Goal: Information Seeking & Learning: Learn about a topic

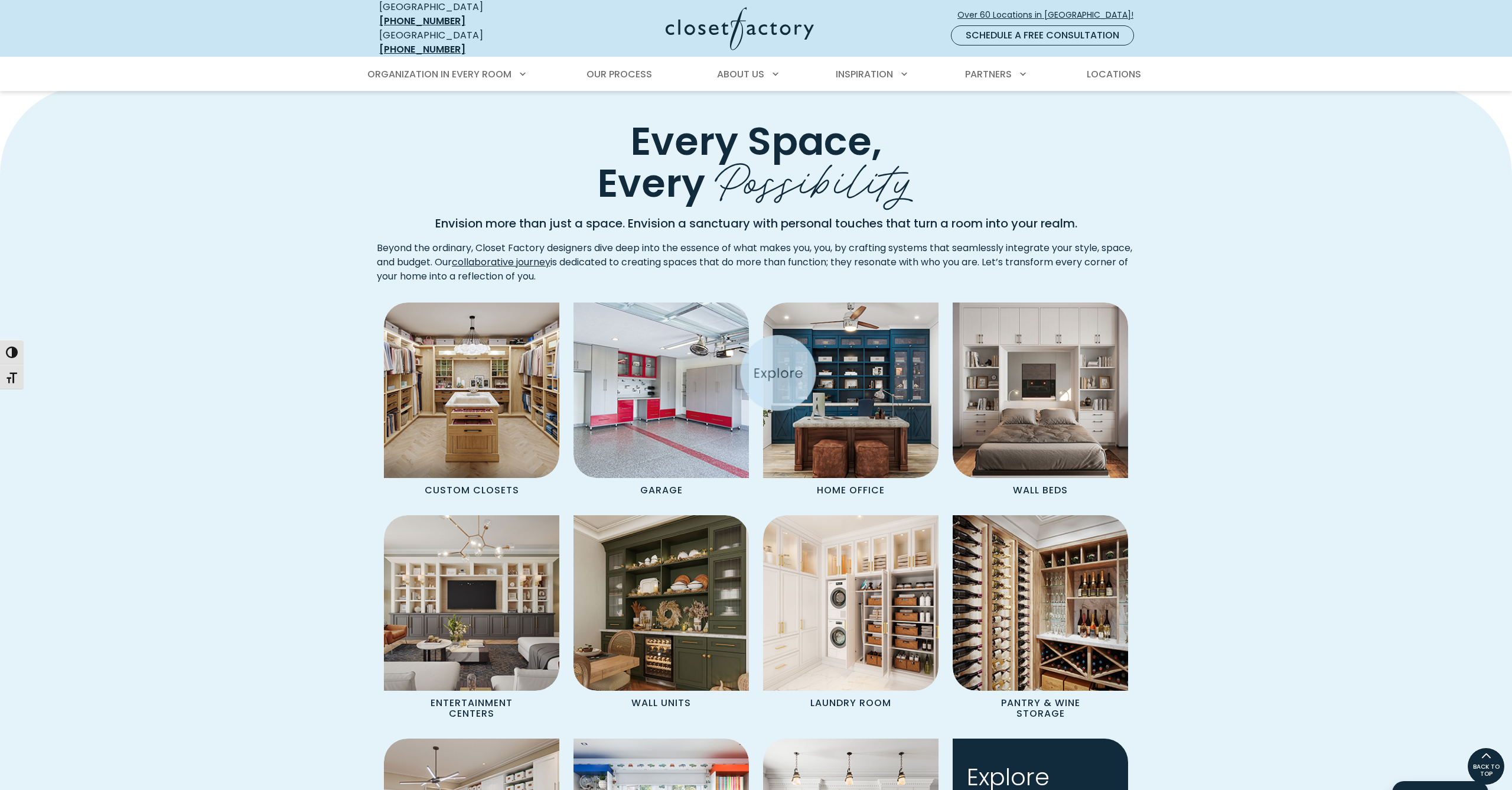
scroll to position [817, 0]
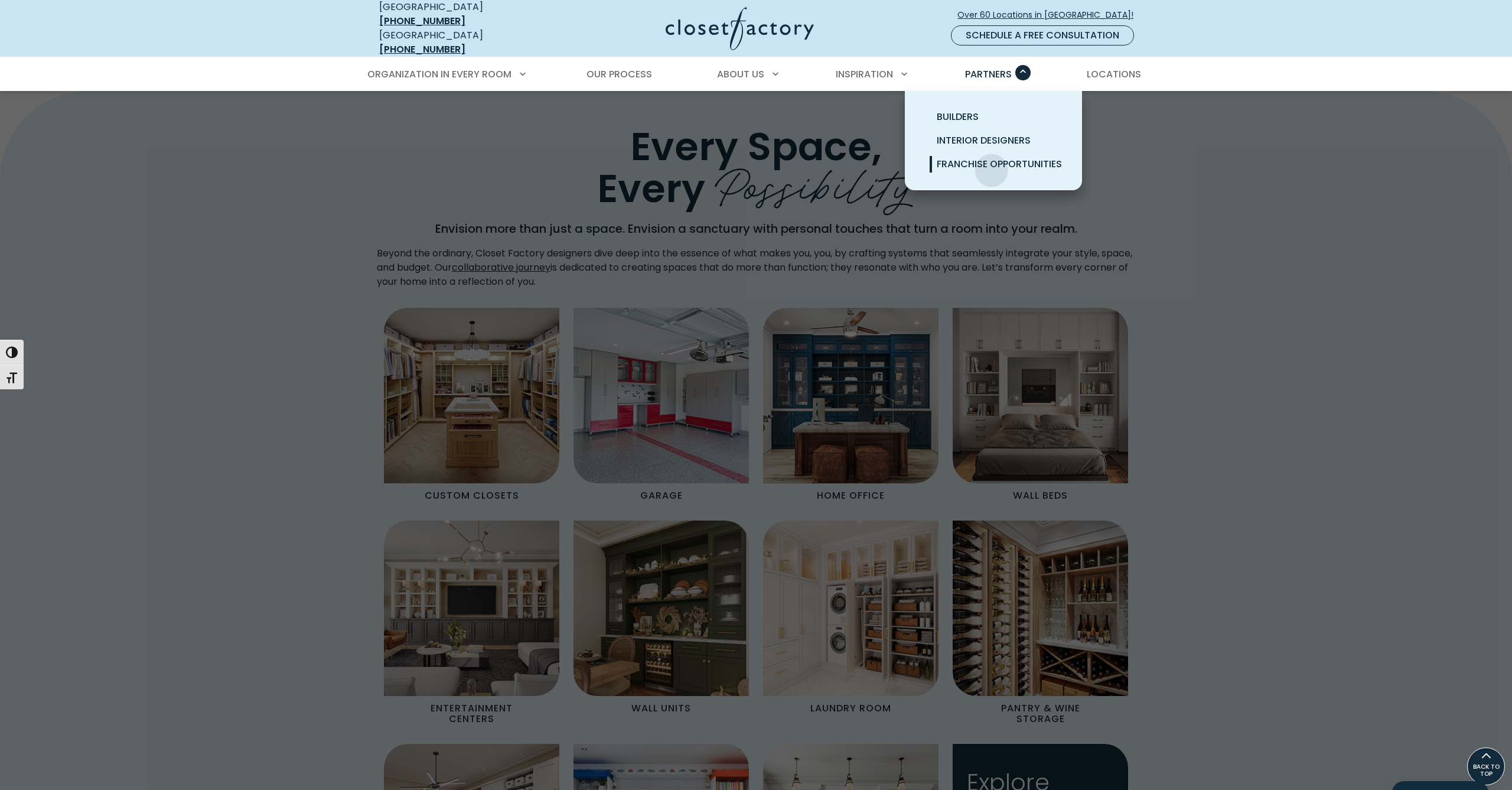
click at [992, 160] on span "Franchise Opportunities" at bounding box center [999, 164] width 125 height 14
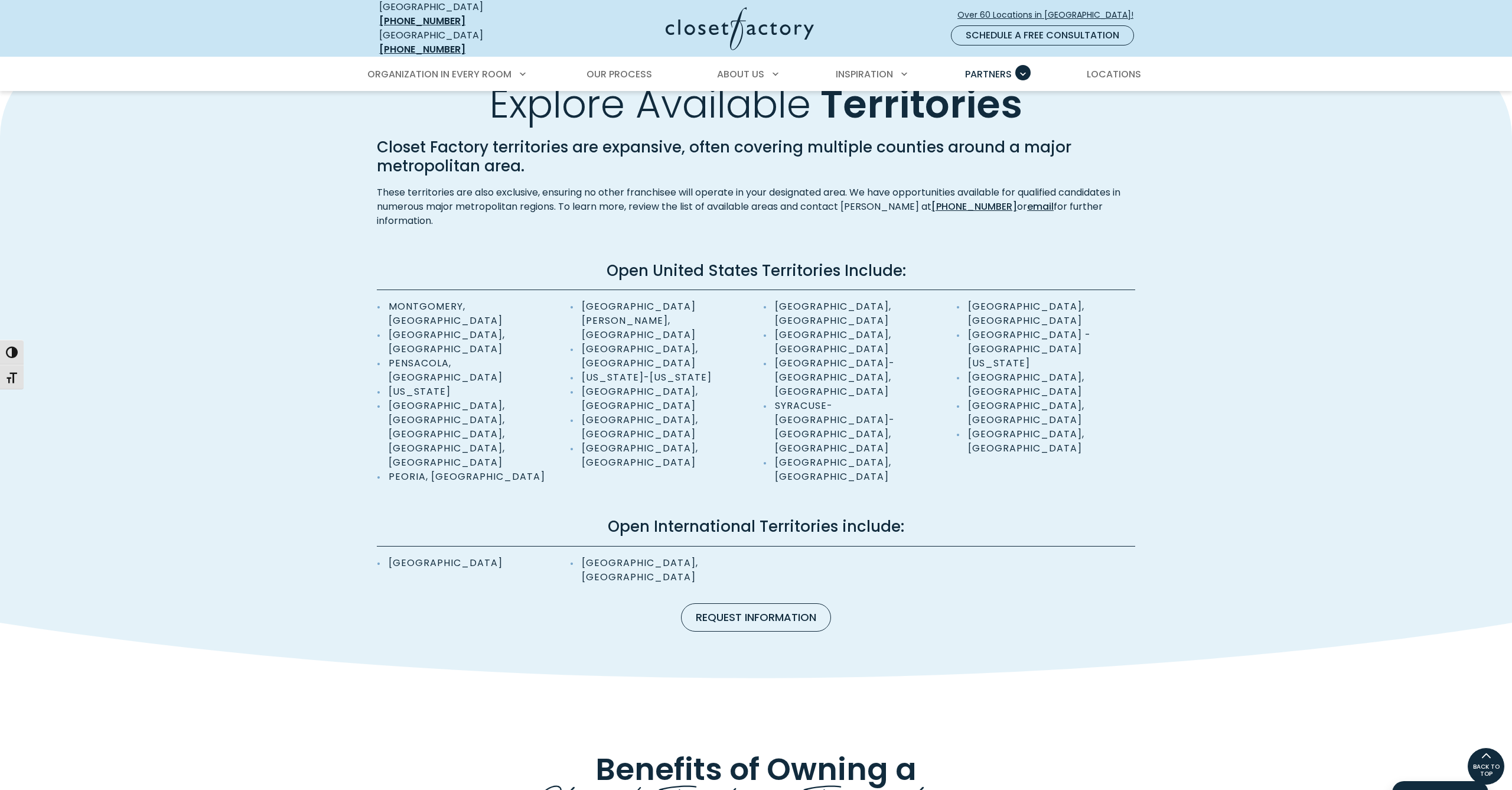
scroll to position [664, 0]
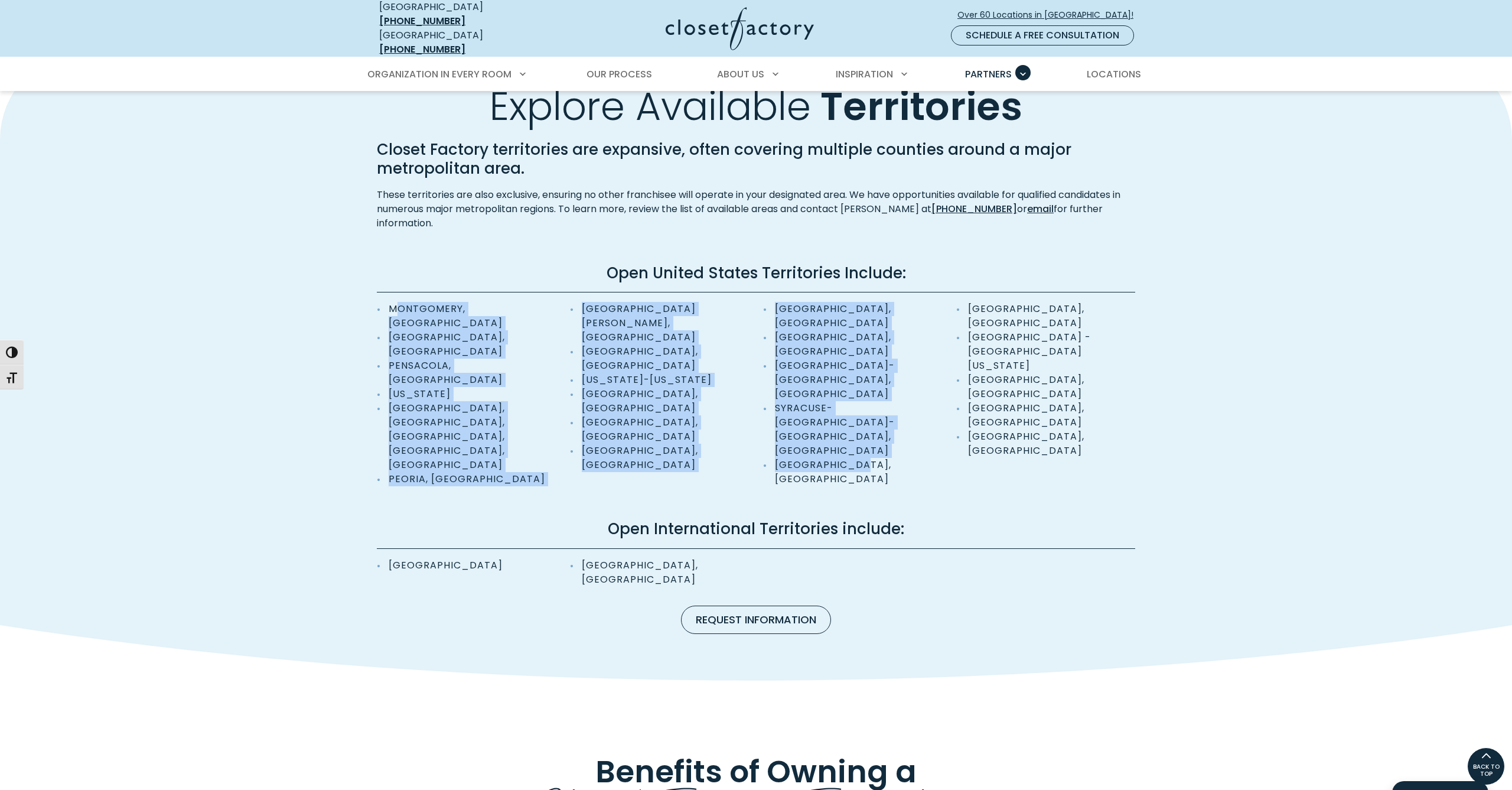
drag, startPoint x: 871, startPoint y: 375, endPoint x: 452, endPoint y: 313, distance: 423.6
click at [394, 302] on ul "Montgomery, AL Tucson, AZ Pensacola, FL Hawaii Cedar Rapids, Des Moines, Moline…" at bounding box center [756, 394] width 758 height 184
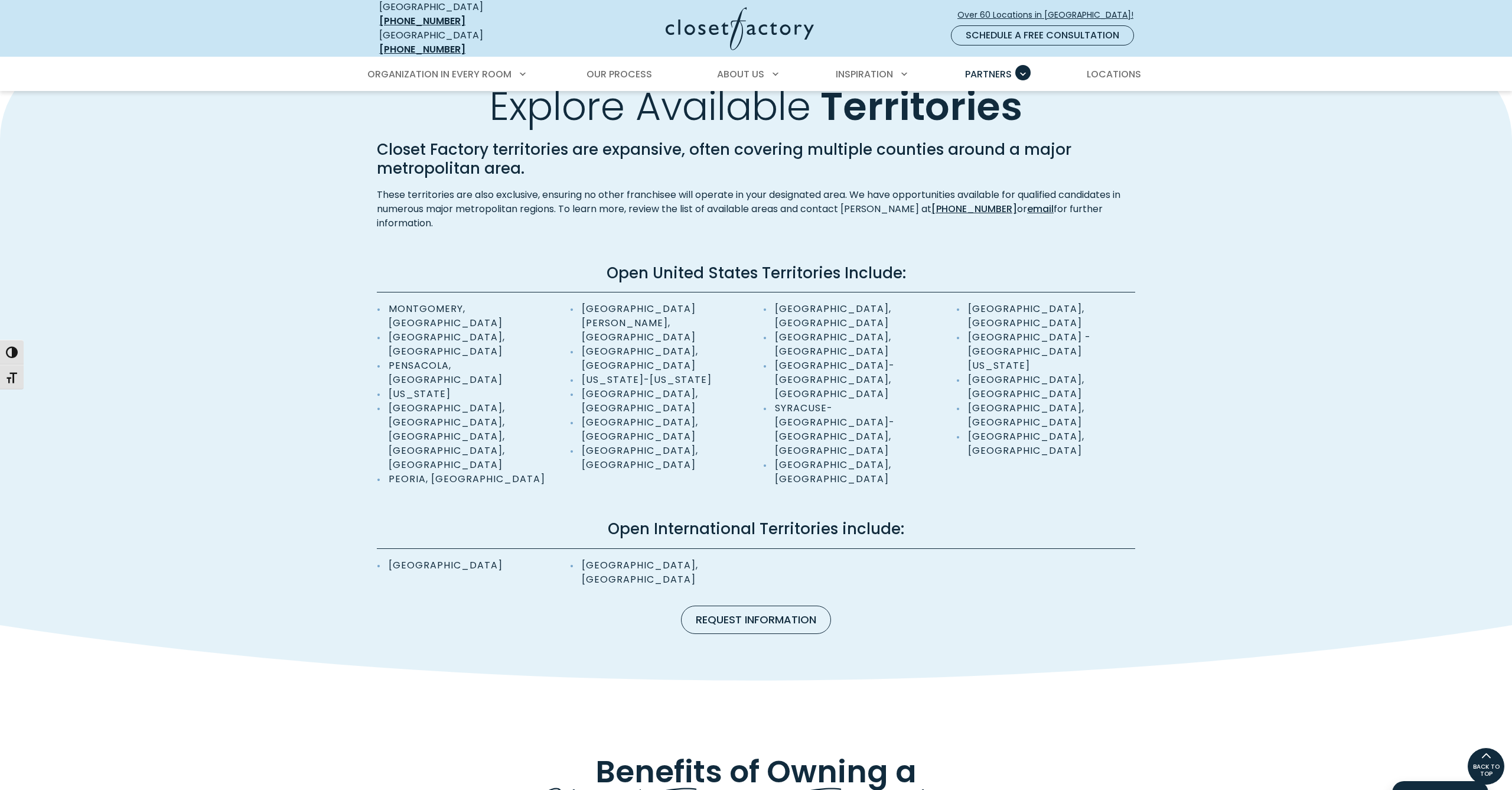
click at [866, 381] on div "Closet Factory territories are expansive, often covering multiple counties arou…" at bounding box center [756, 368] width 773 height 456
drag, startPoint x: 869, startPoint y: 373, endPoint x: 981, endPoint y: 381, distance: 112.3
click at [869, 458] on li "Cincinnati, OH" at bounding box center [852, 472] width 179 height 28
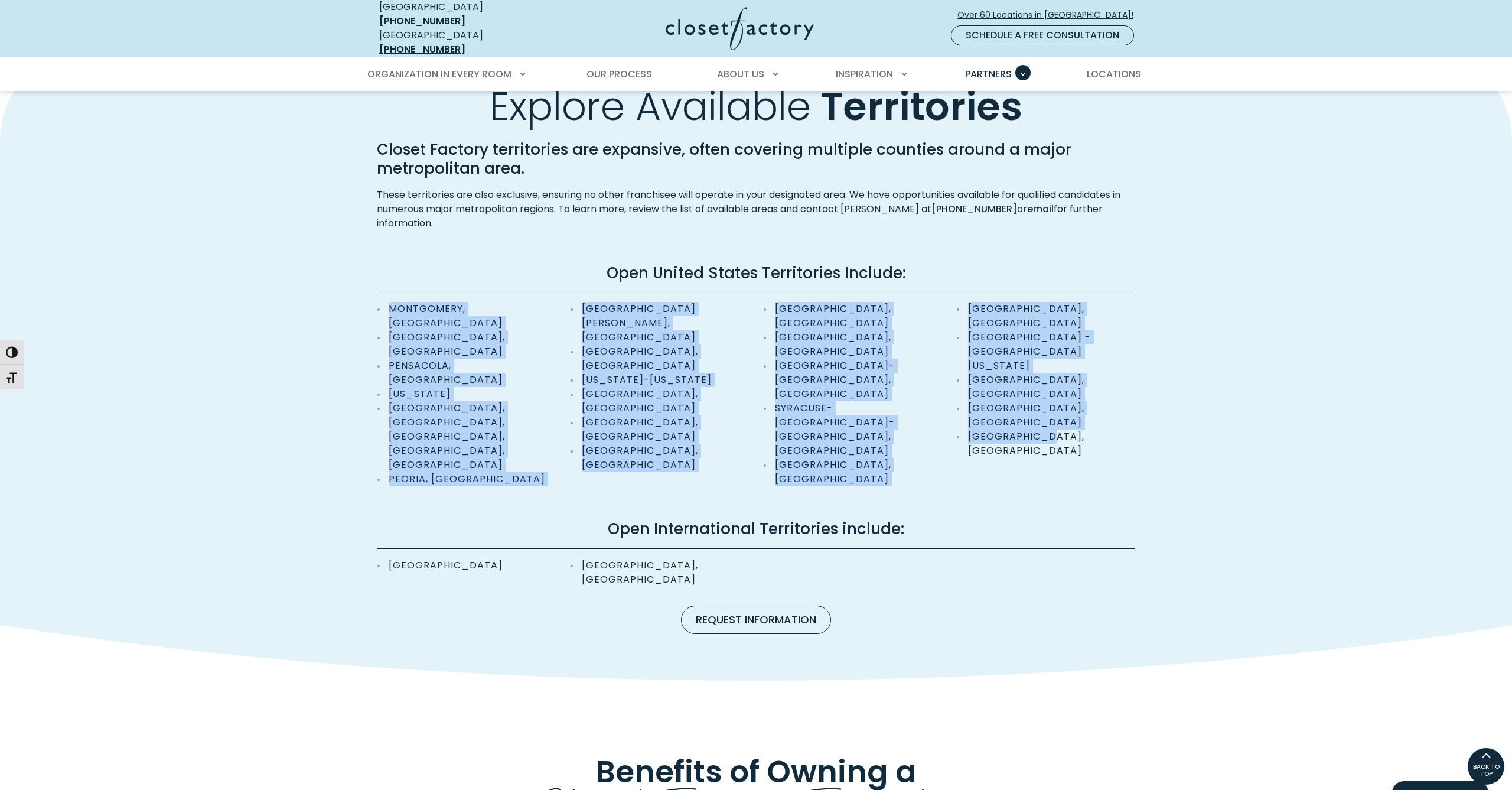
drag, startPoint x: 1044, startPoint y: 359, endPoint x: 421, endPoint y: 303, distance: 625.5
click at [380, 290] on div "Closet Factory territories are expansive, often covering multiple counties arou…" at bounding box center [756, 368] width 773 height 456
copy ul "Montgomery, AL Tucson, AZ Pensacola, FL Hawaii Cedar Rapids, Des Moines, Moline…"
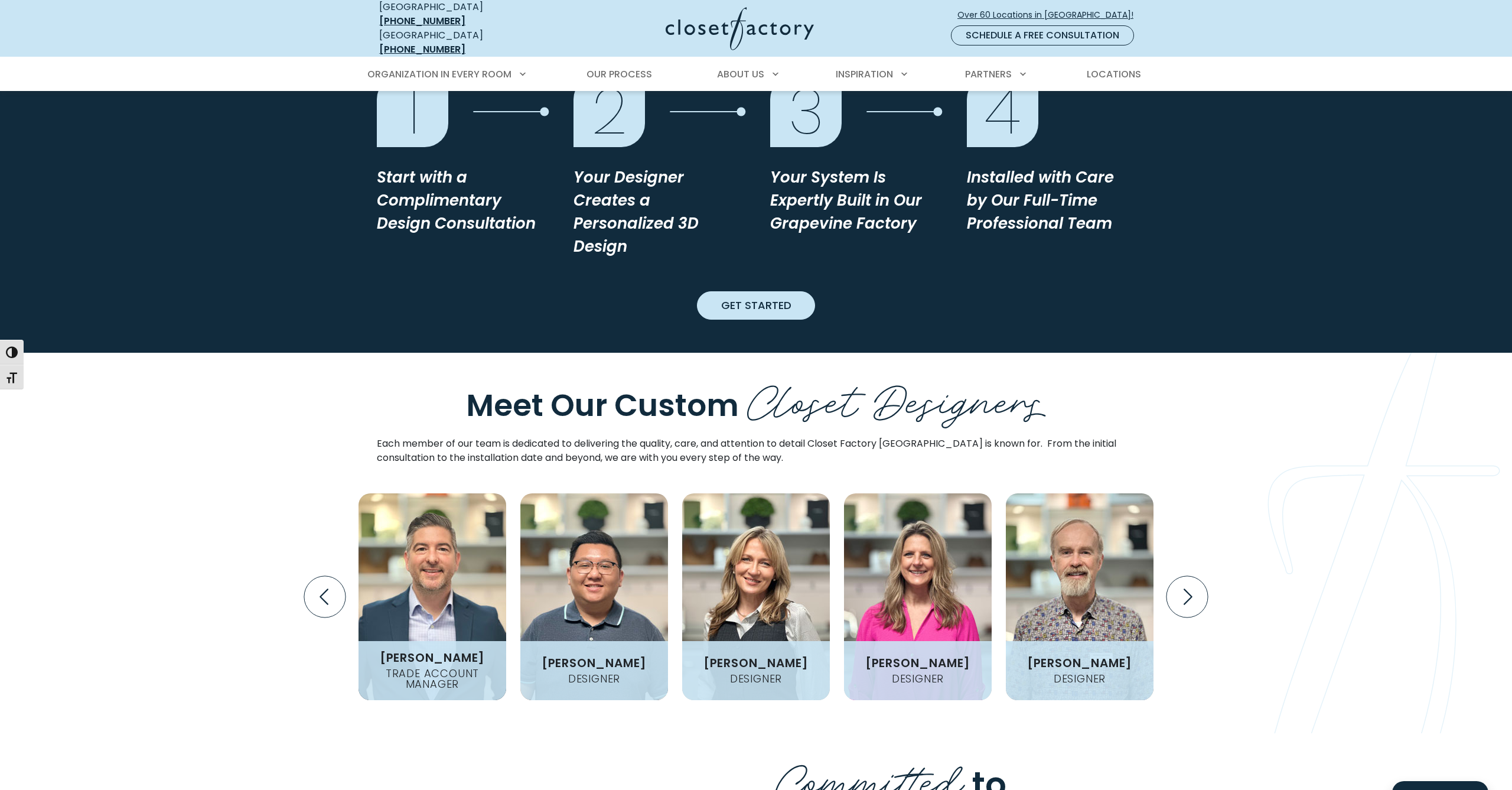
scroll to position [1162, 0]
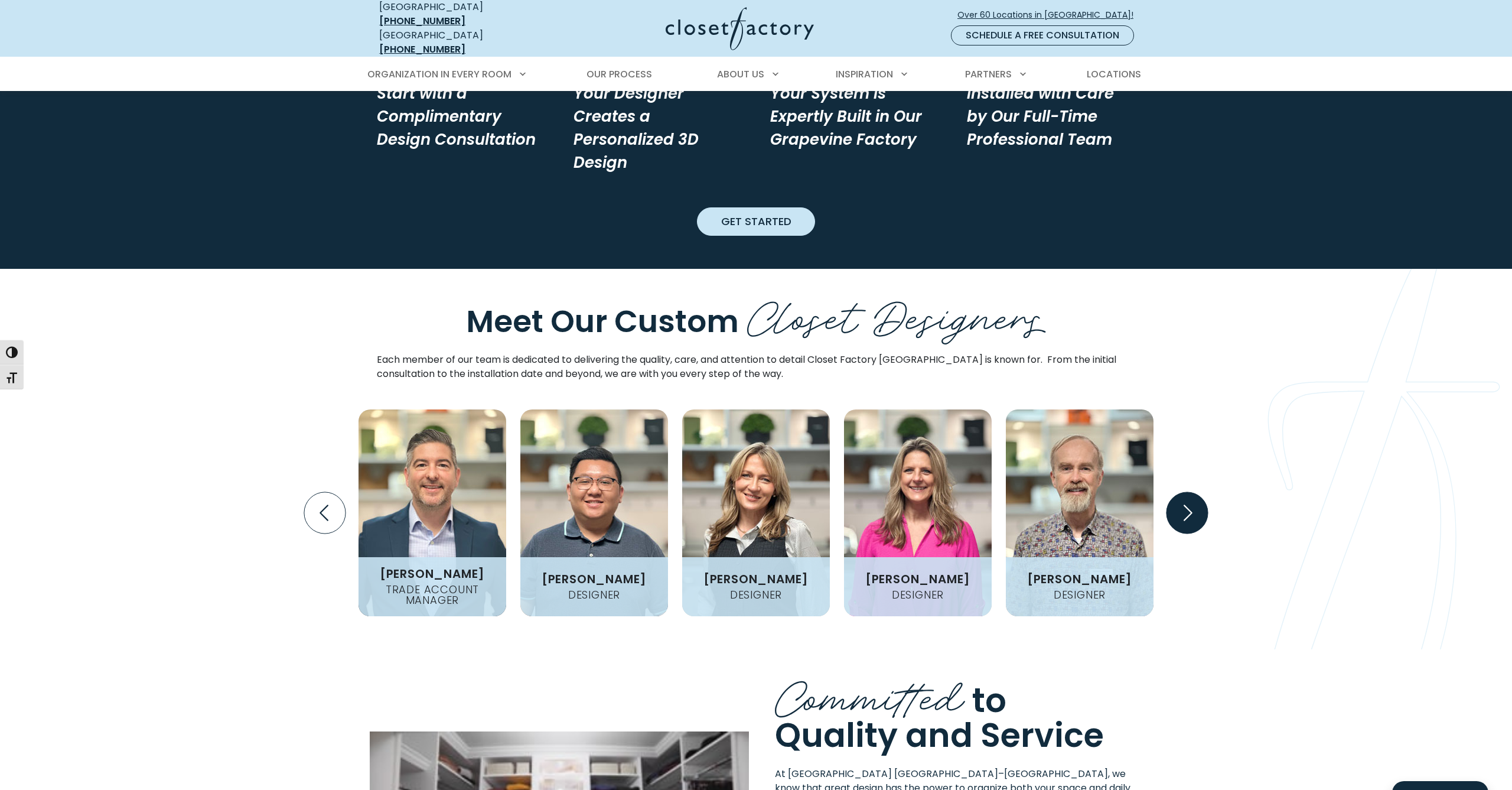
click at [1181, 492] on icon "Next slide" at bounding box center [1187, 513] width 41 height 41
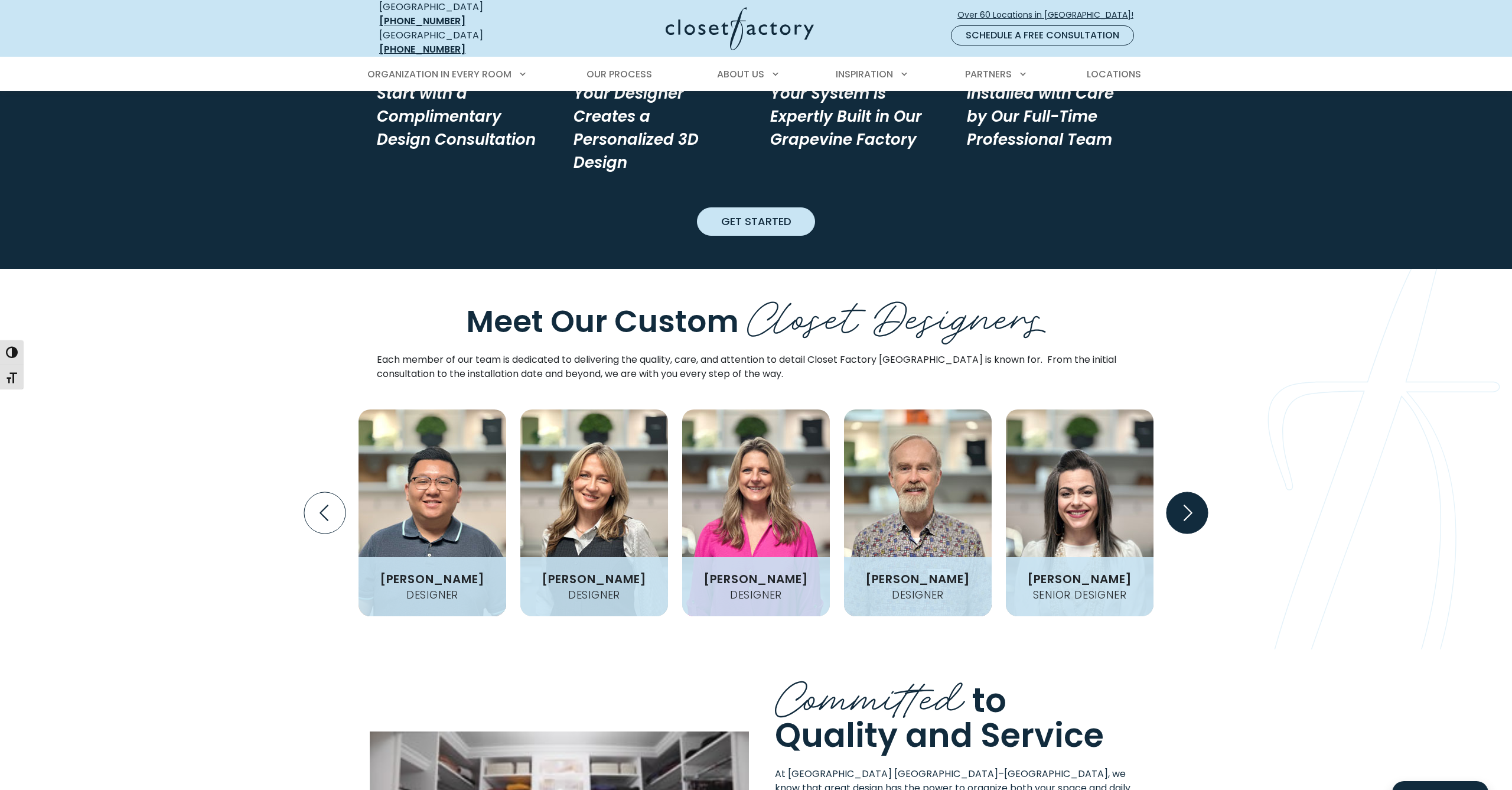
click at [1181, 492] on icon "Next slide" at bounding box center [1187, 513] width 41 height 41
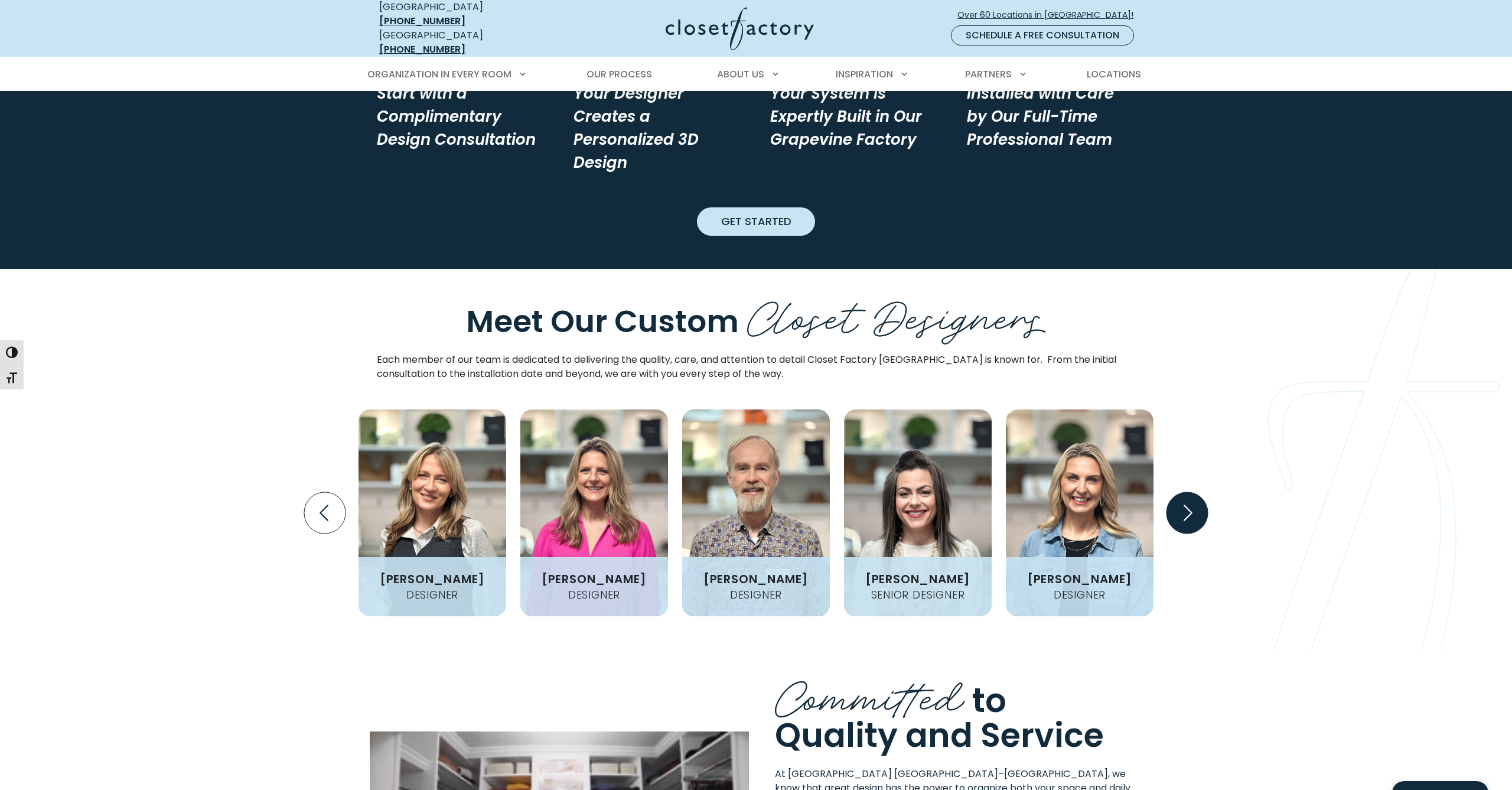
click at [1181, 492] on icon "Next slide" at bounding box center [1187, 513] width 41 height 41
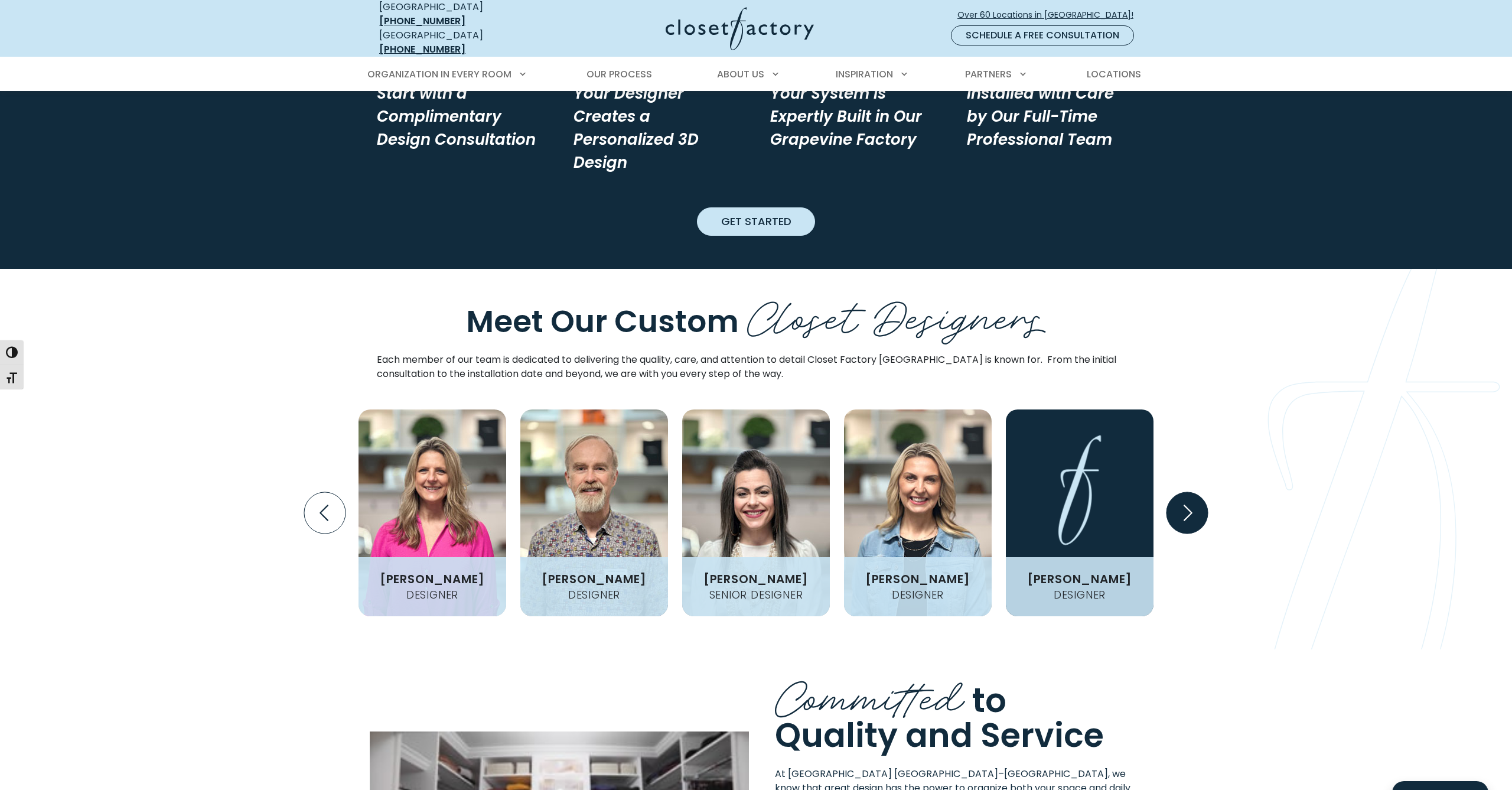
click at [1181, 492] on icon "Next slide" at bounding box center [1187, 513] width 41 height 41
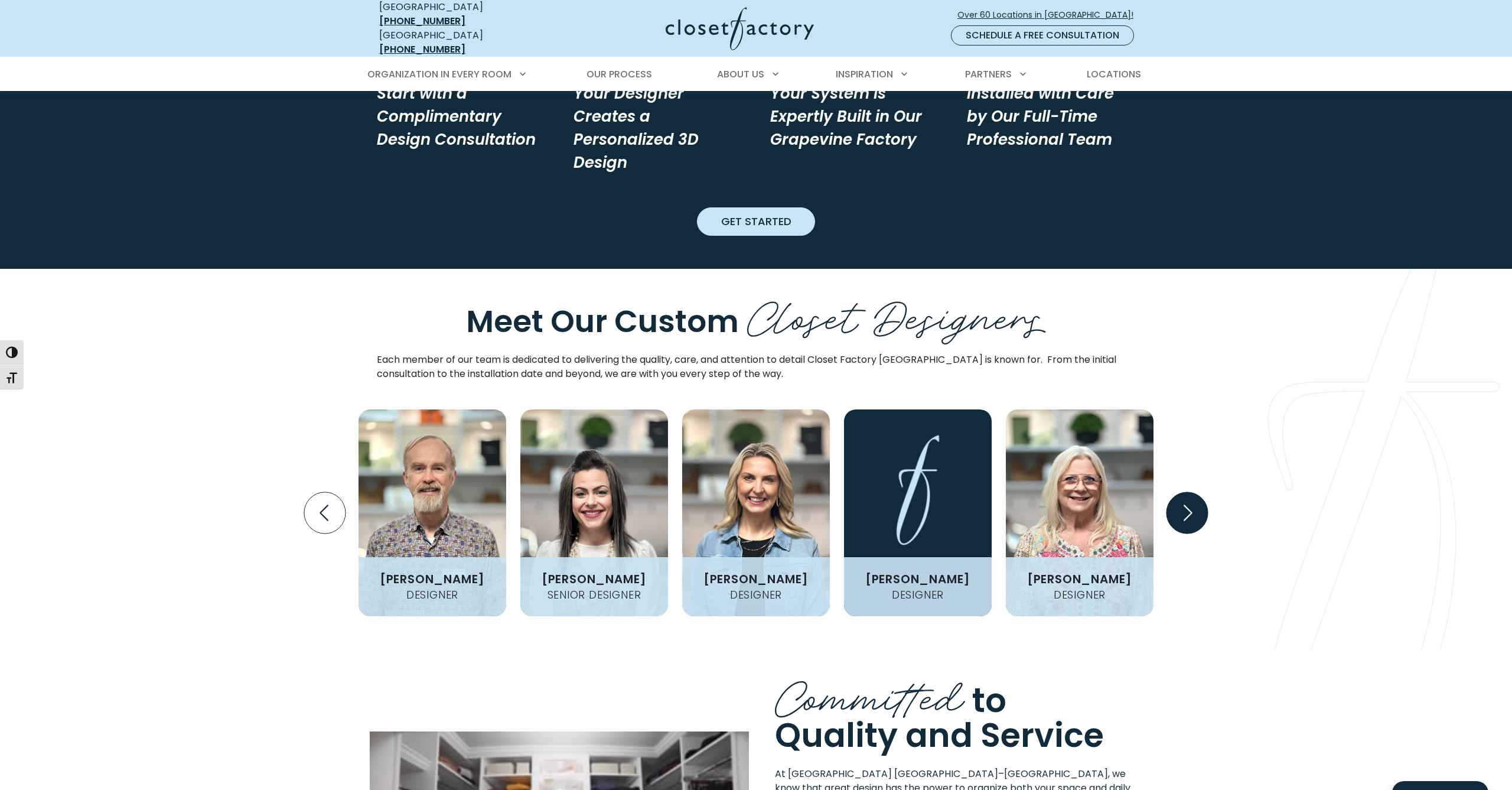
click at [1181, 492] on icon "Next slide" at bounding box center [1187, 513] width 41 height 41
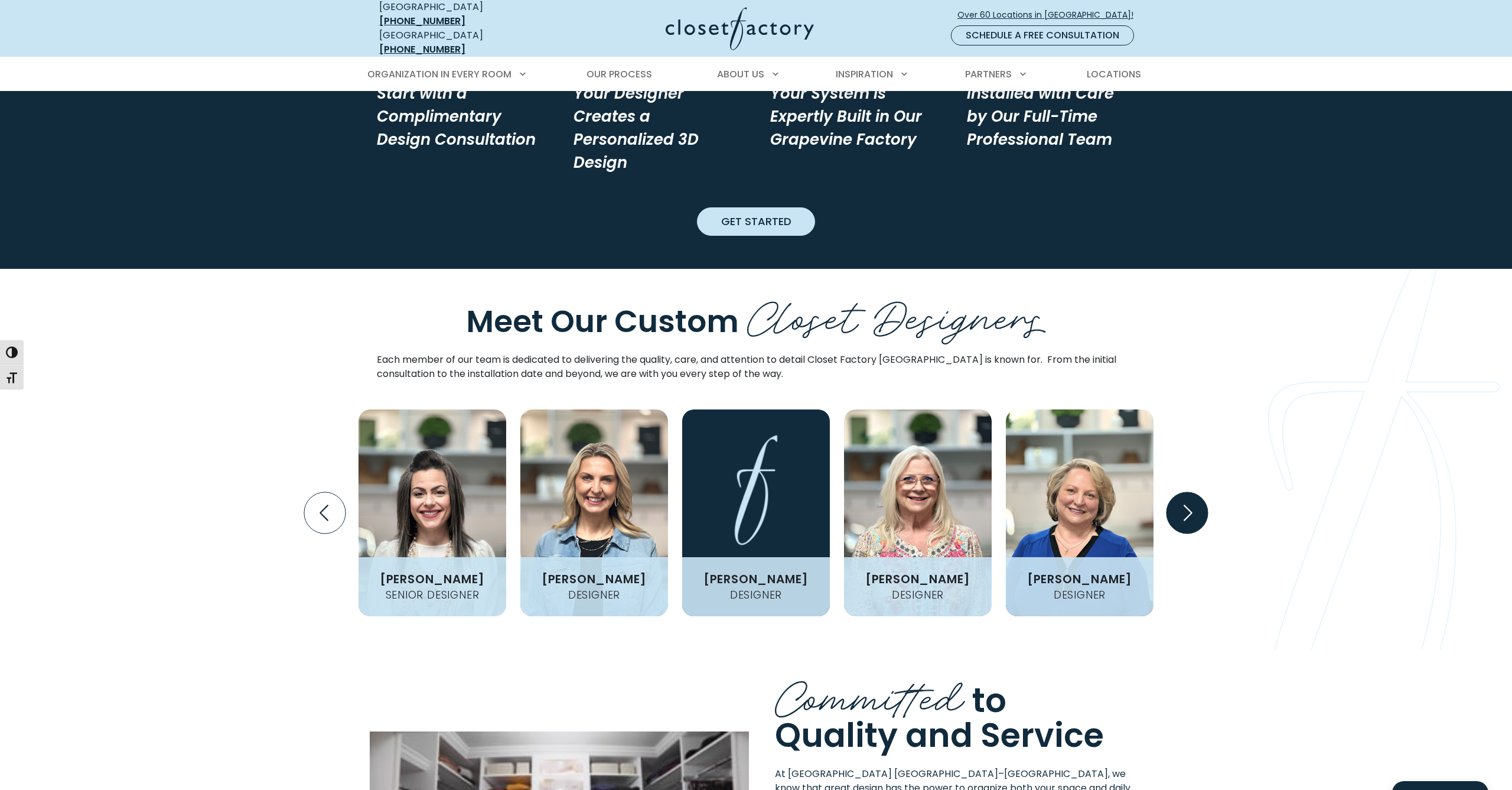
click at [1181, 492] on icon "Next slide" at bounding box center [1187, 513] width 41 height 41
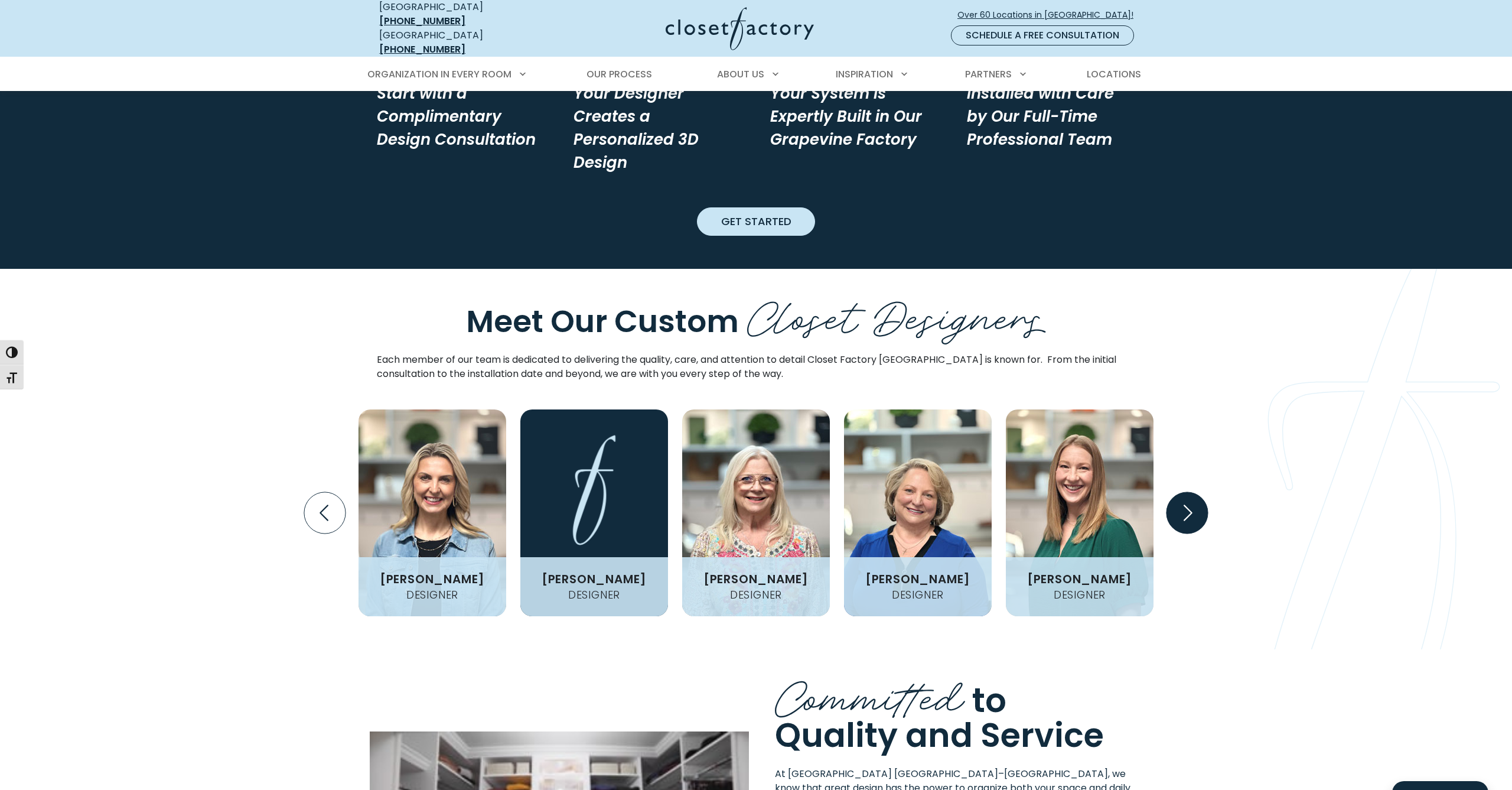
click at [1181, 492] on icon "Next slide" at bounding box center [1187, 513] width 41 height 41
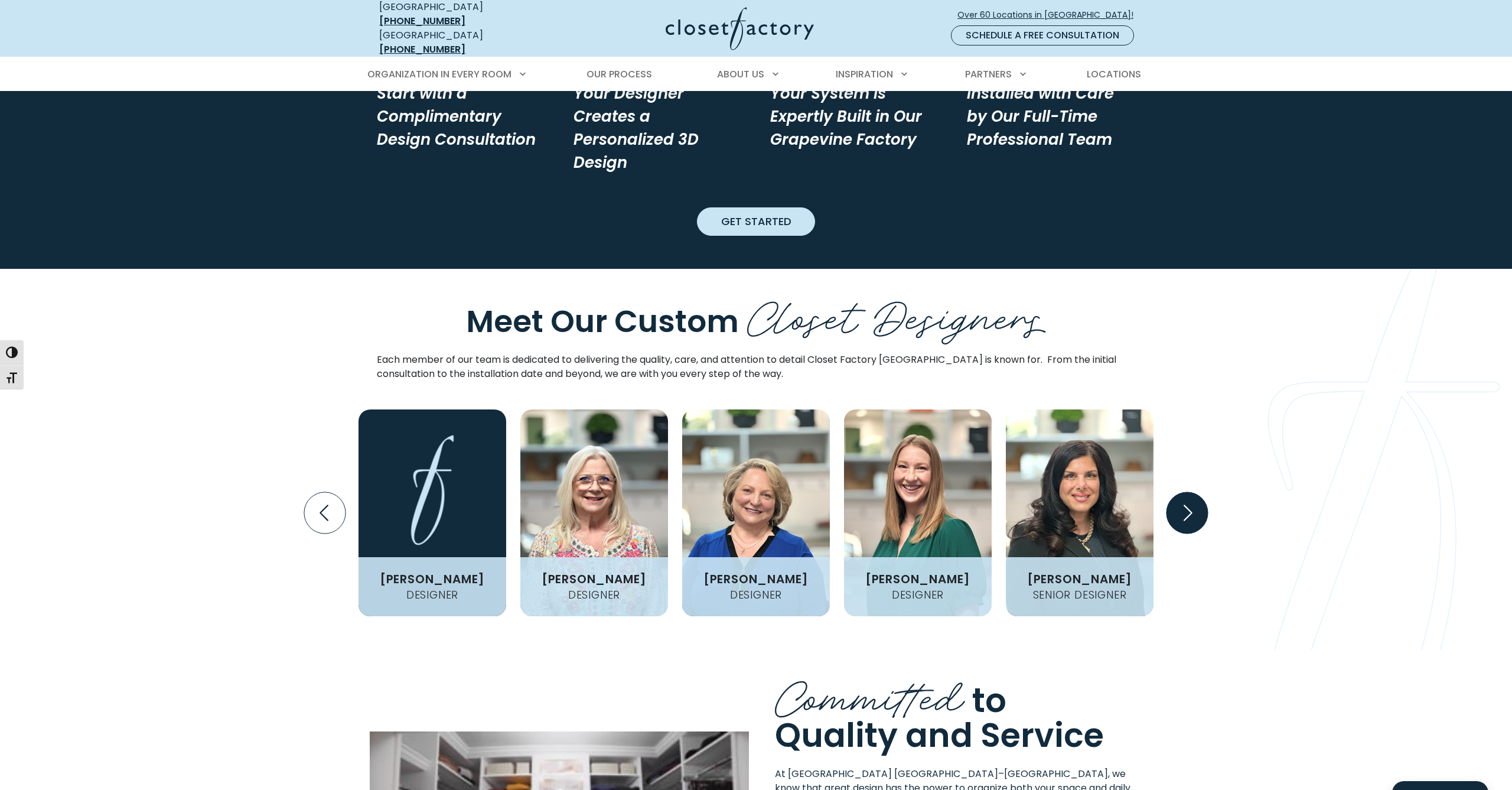
click at [1181, 492] on icon "Next slide" at bounding box center [1187, 513] width 41 height 41
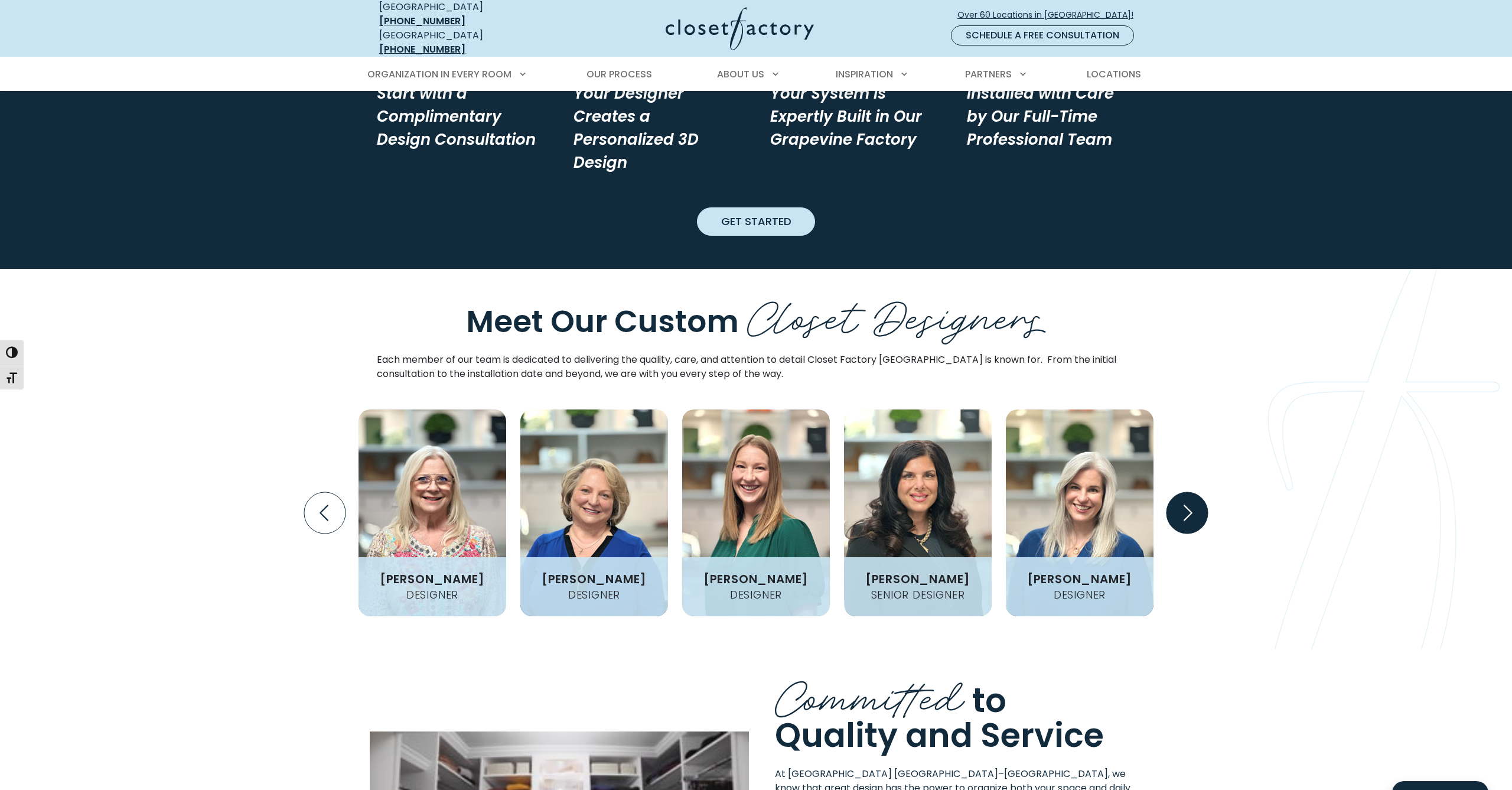
click at [1181, 492] on icon "Next slide" at bounding box center [1187, 513] width 41 height 41
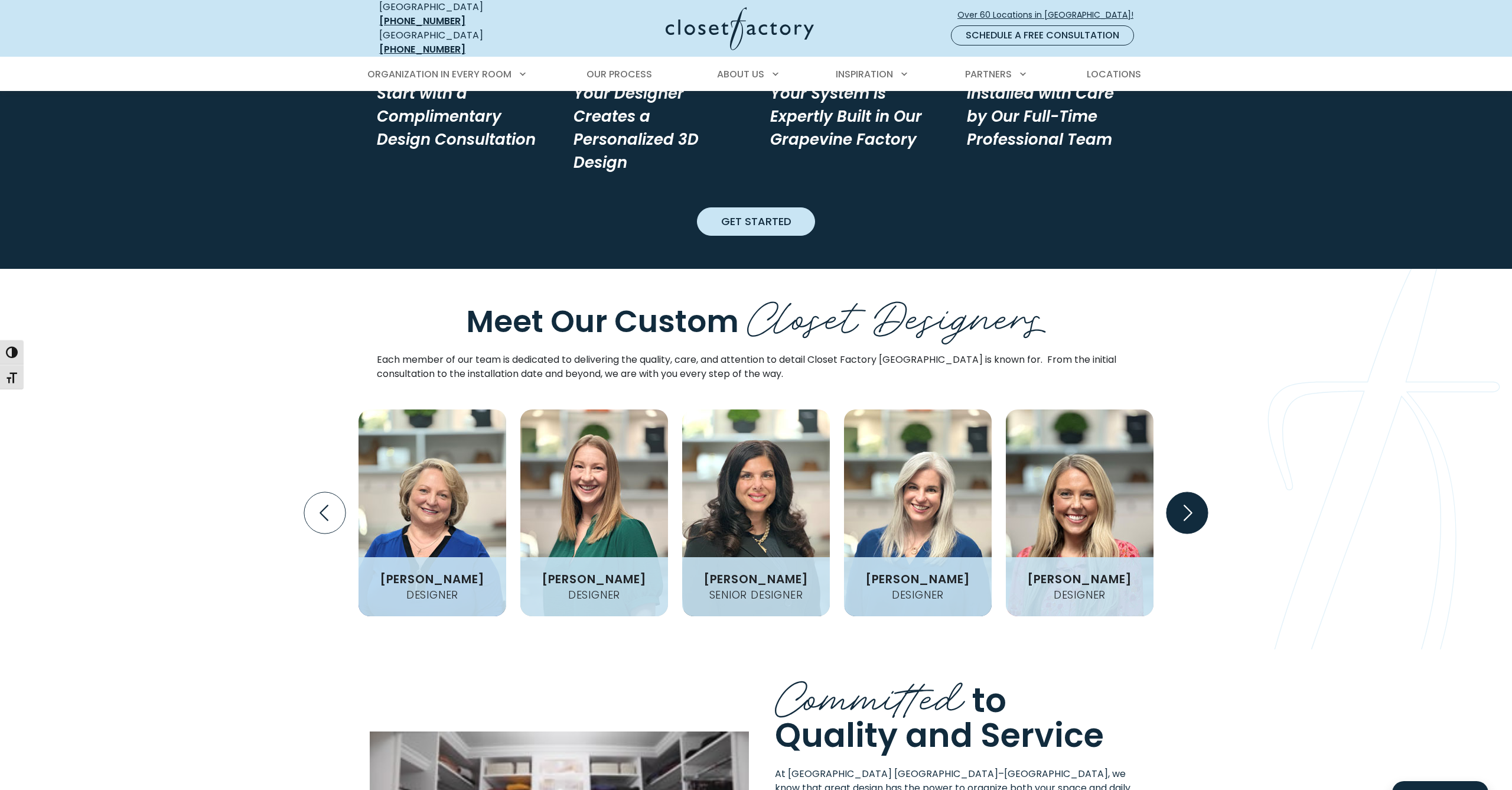
click at [1181, 492] on icon "Next slide" at bounding box center [1187, 513] width 41 height 41
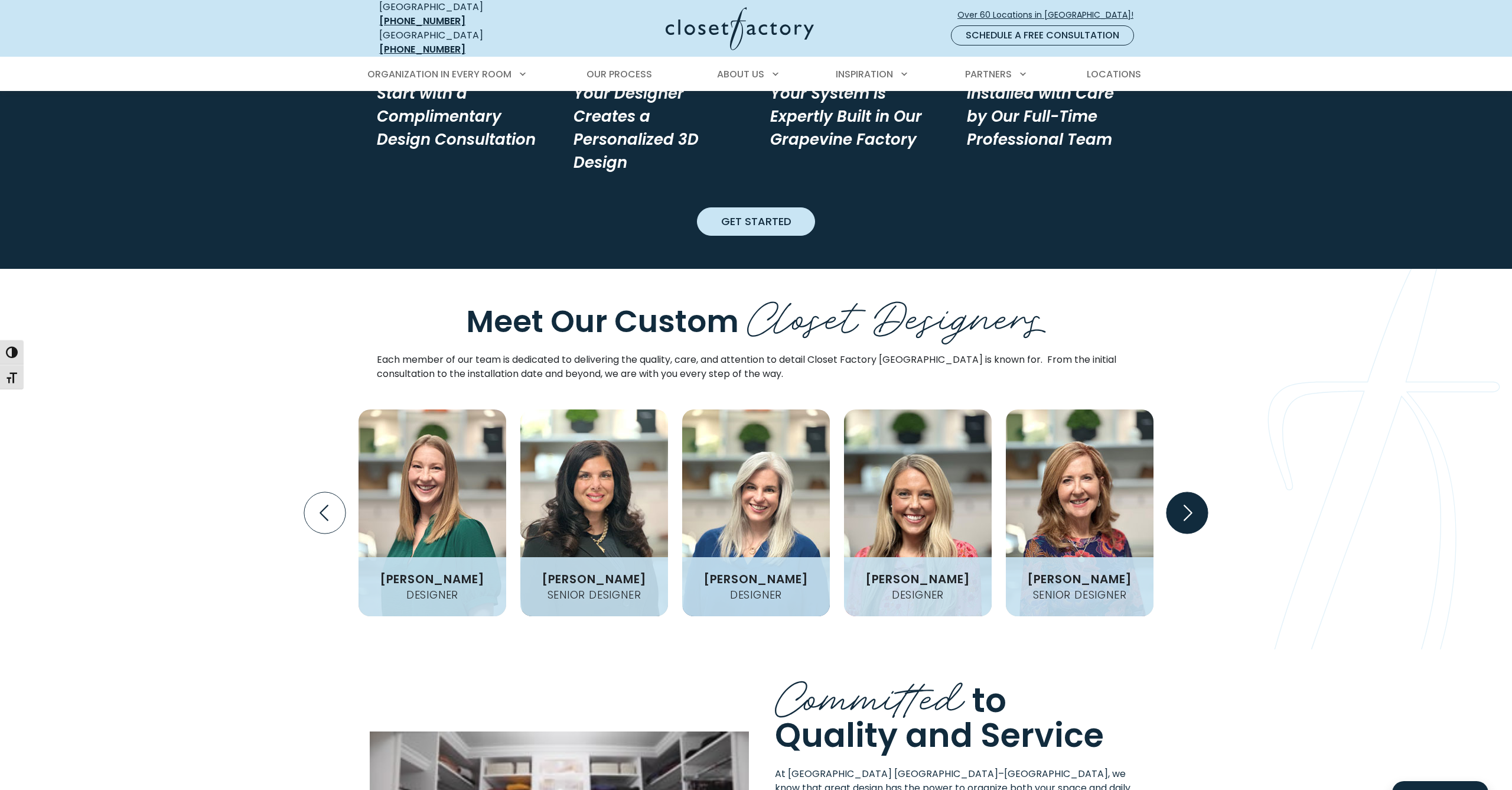
click at [1181, 492] on icon "Next slide" at bounding box center [1187, 513] width 41 height 41
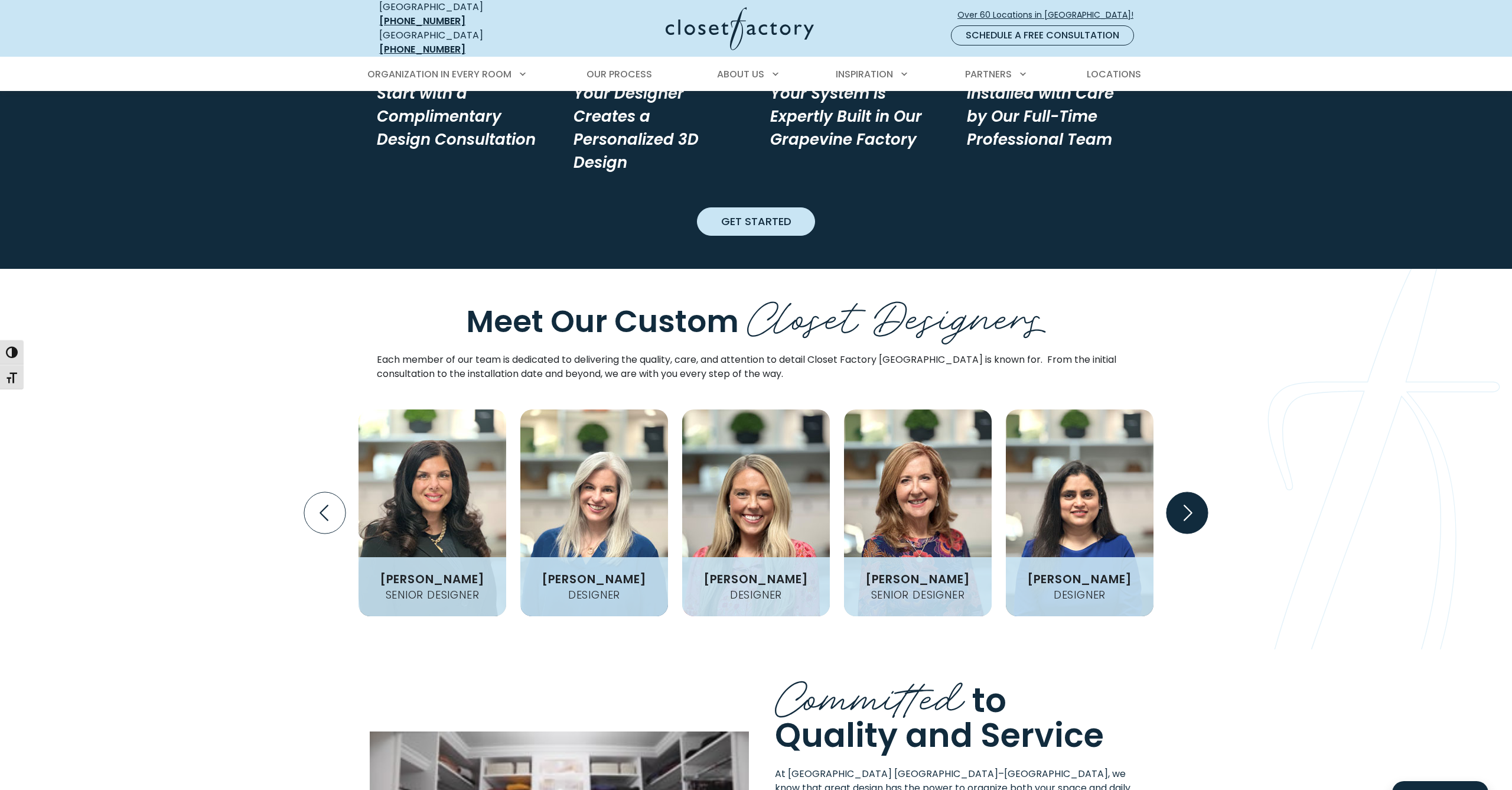
click at [1181, 492] on icon "Next slide" at bounding box center [1187, 513] width 41 height 41
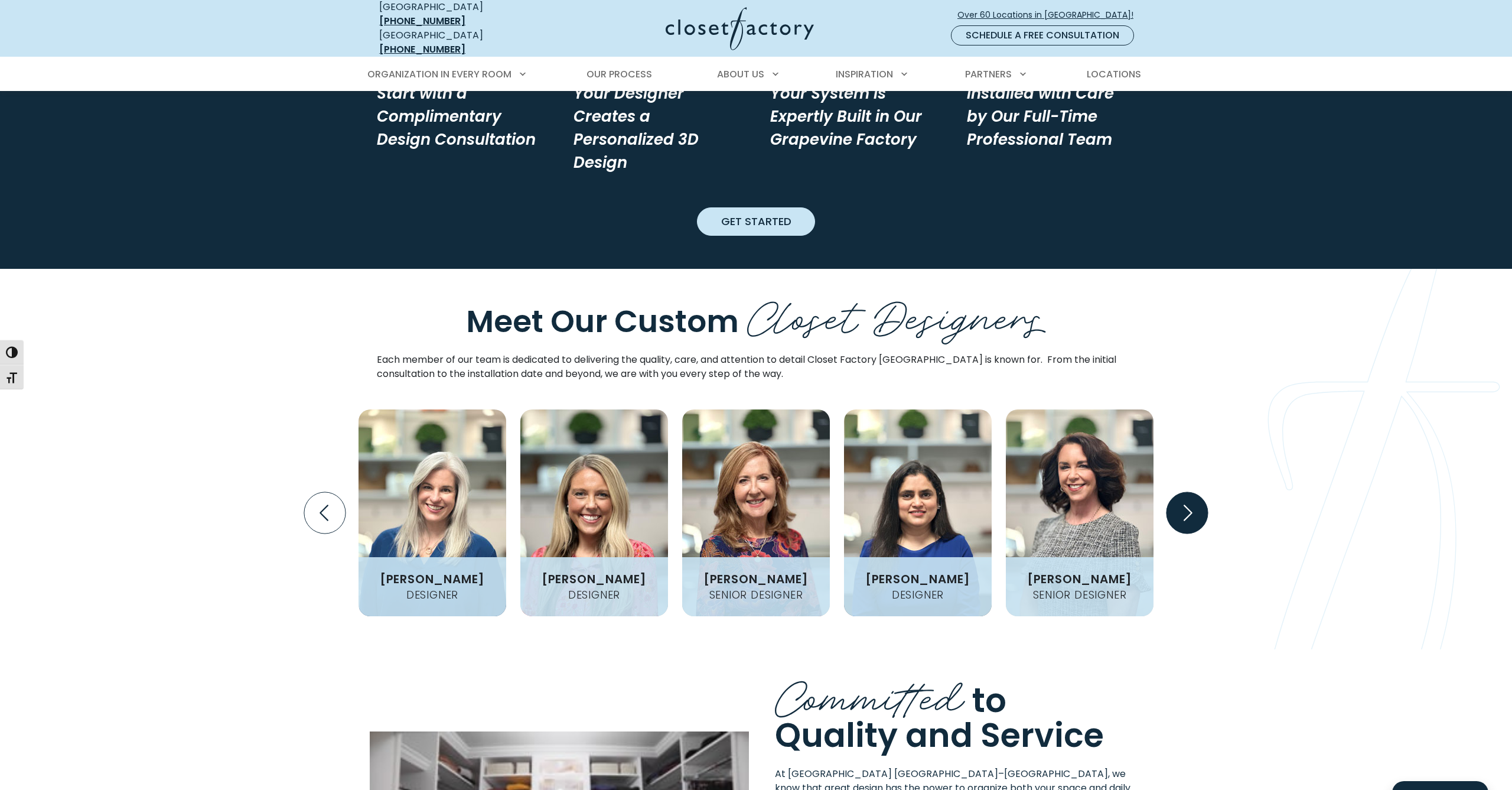
click at [1181, 492] on icon "Next slide" at bounding box center [1187, 513] width 41 height 41
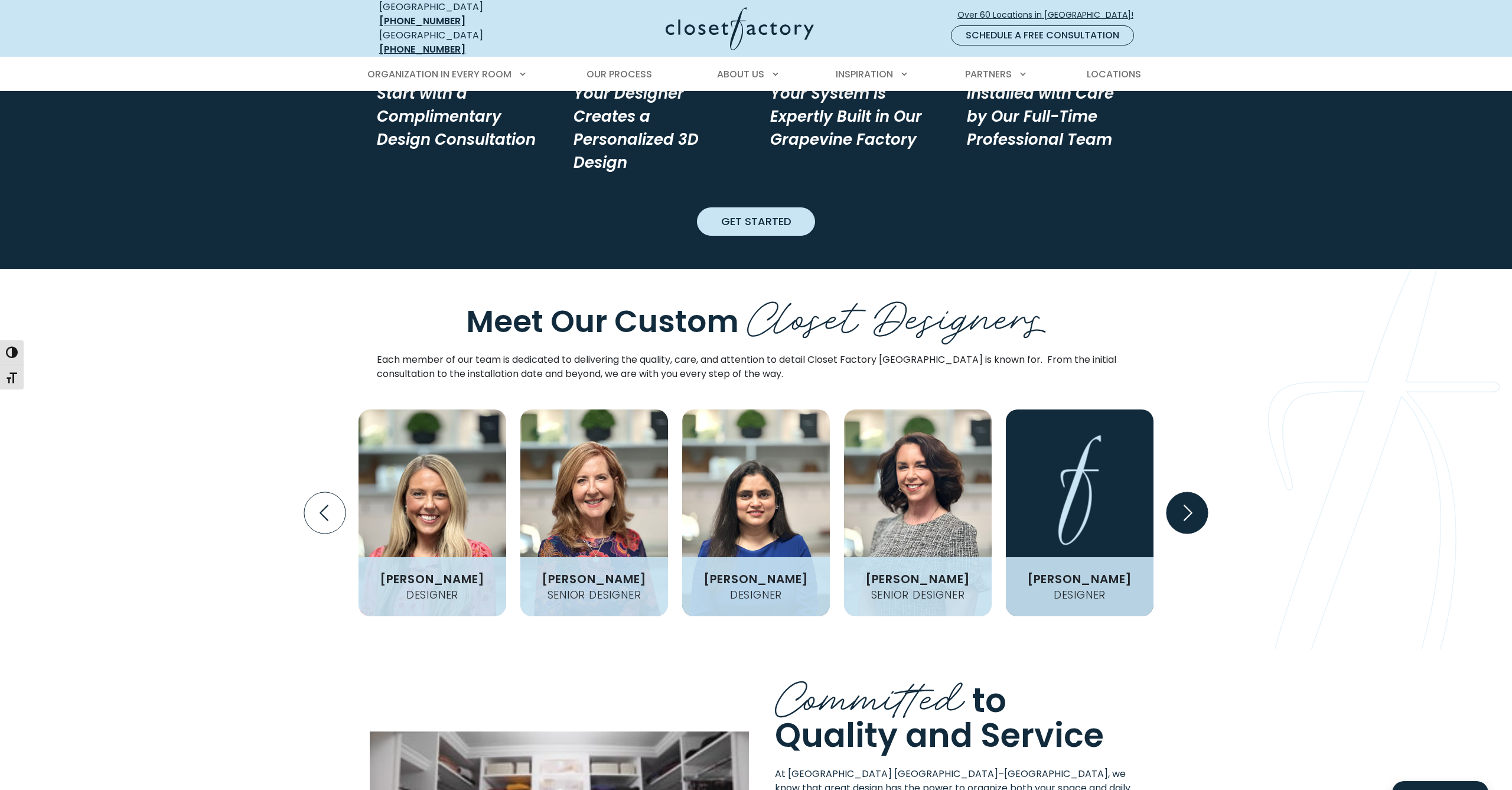
click at [1181, 492] on icon "Next slide" at bounding box center [1187, 513] width 41 height 41
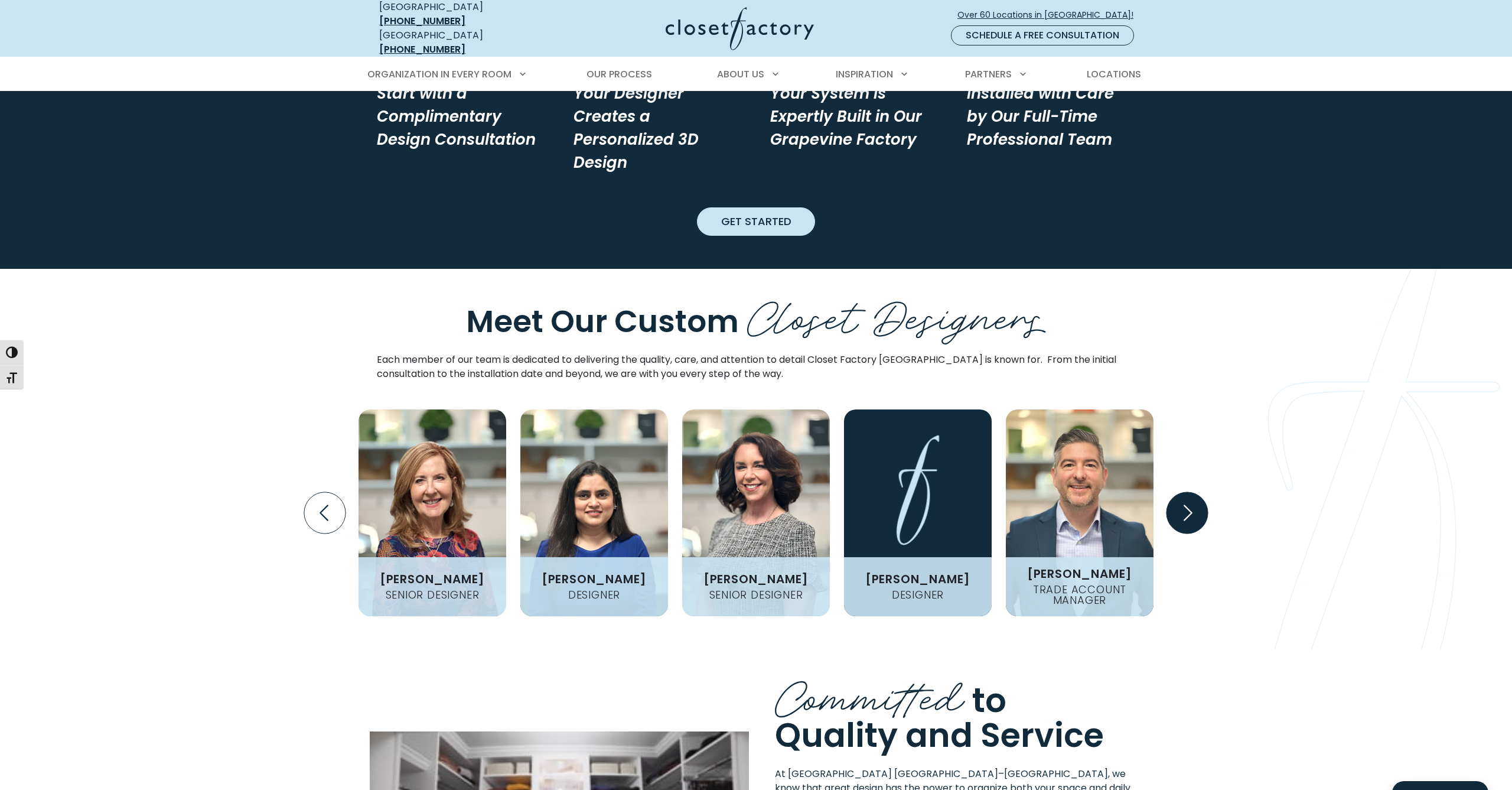
click at [1181, 492] on icon "Next slide" at bounding box center [1187, 513] width 41 height 41
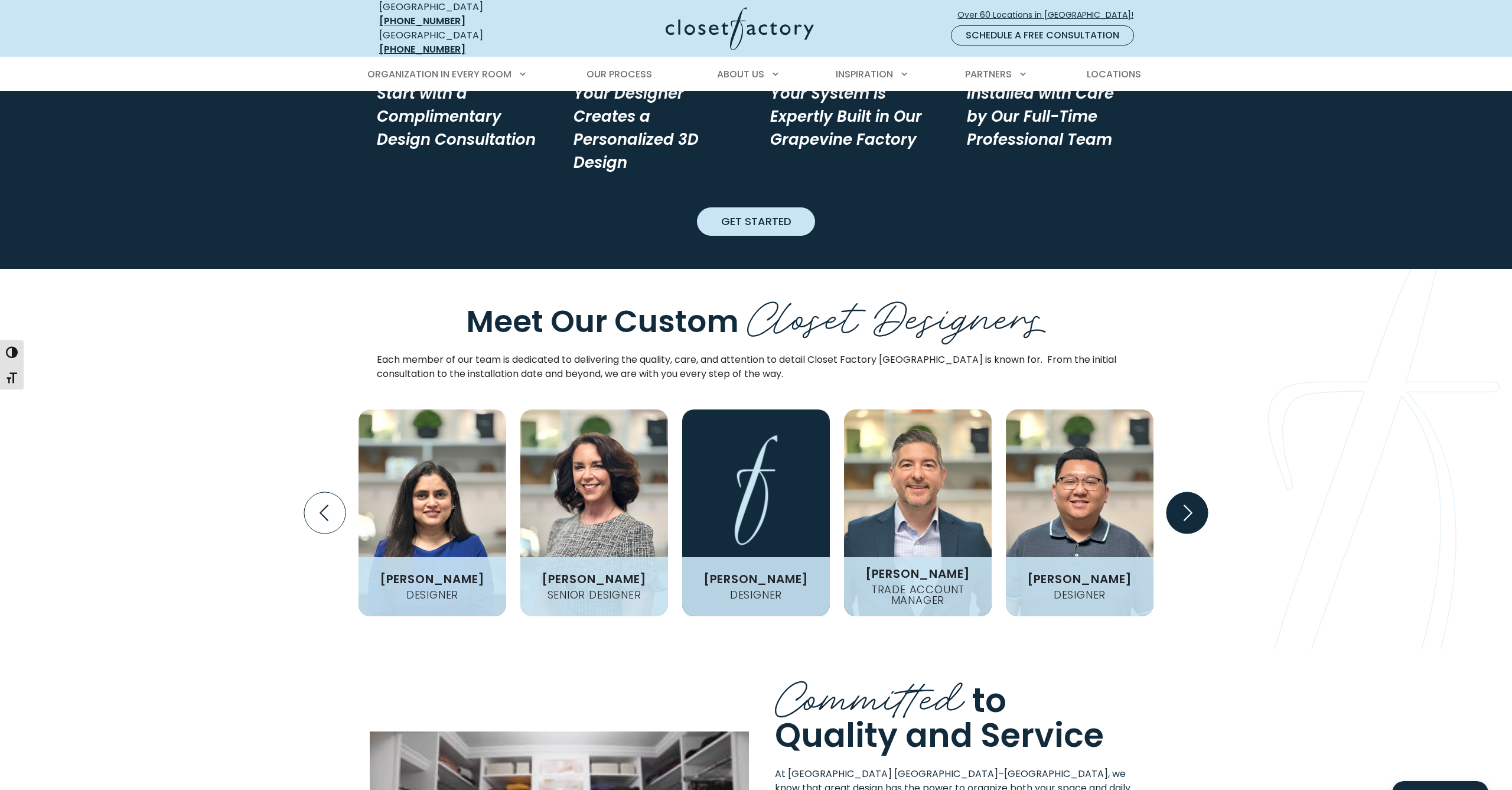
click at [1181, 492] on icon "Next slide" at bounding box center [1187, 513] width 41 height 41
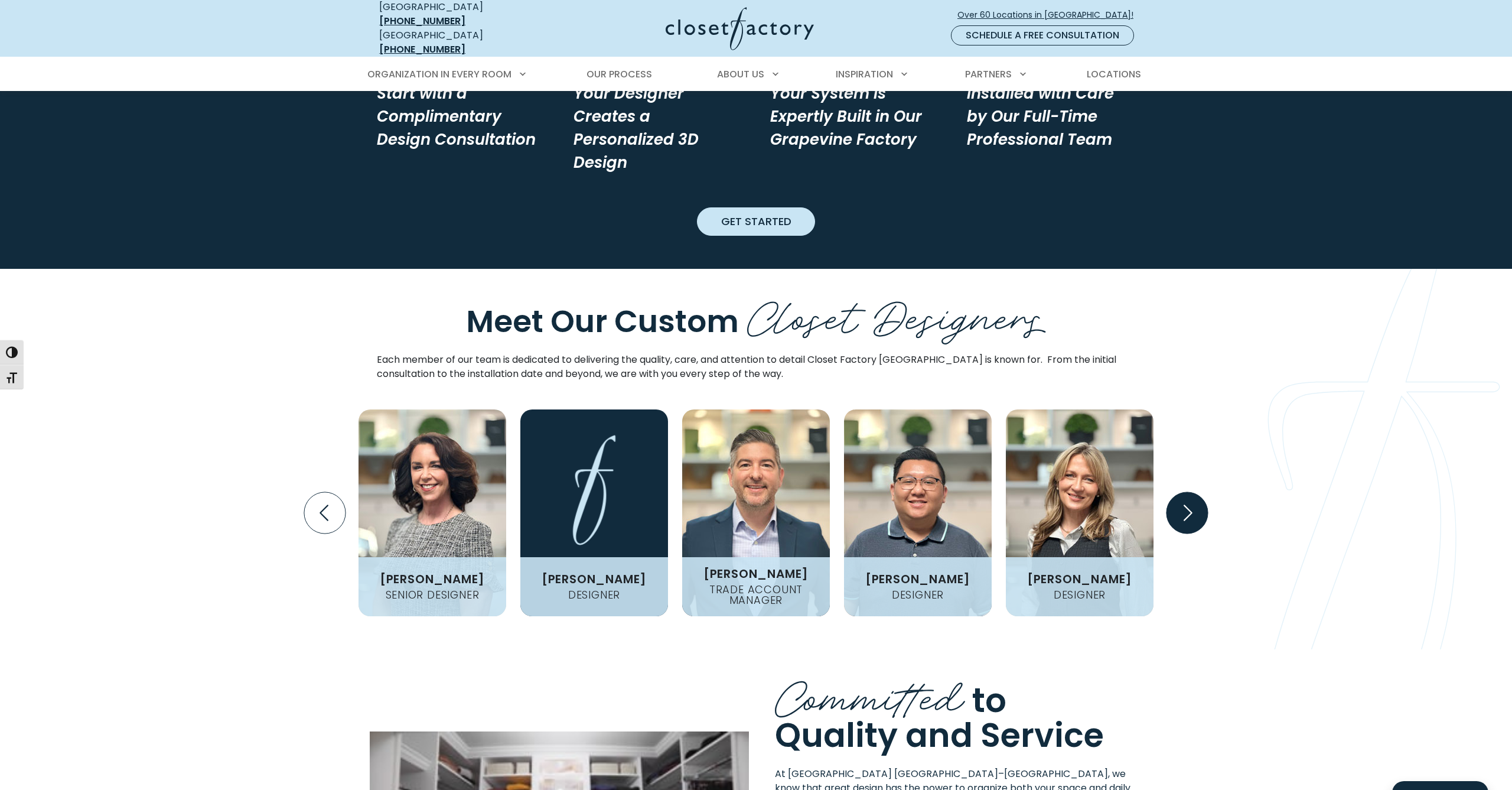
click at [1181, 492] on icon "Next slide" at bounding box center [1187, 513] width 41 height 41
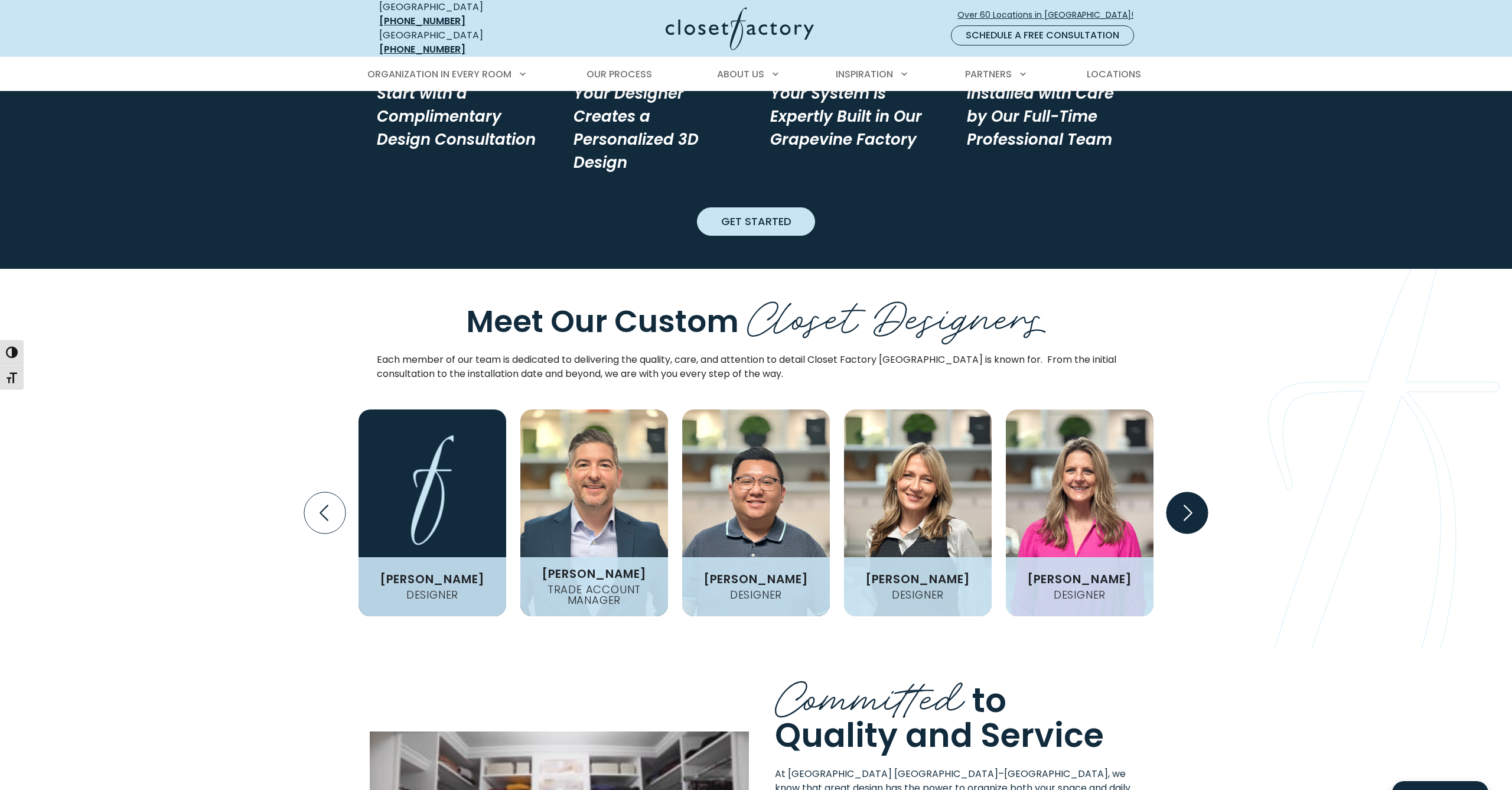
click at [1181, 492] on icon "Next slide" at bounding box center [1187, 513] width 41 height 41
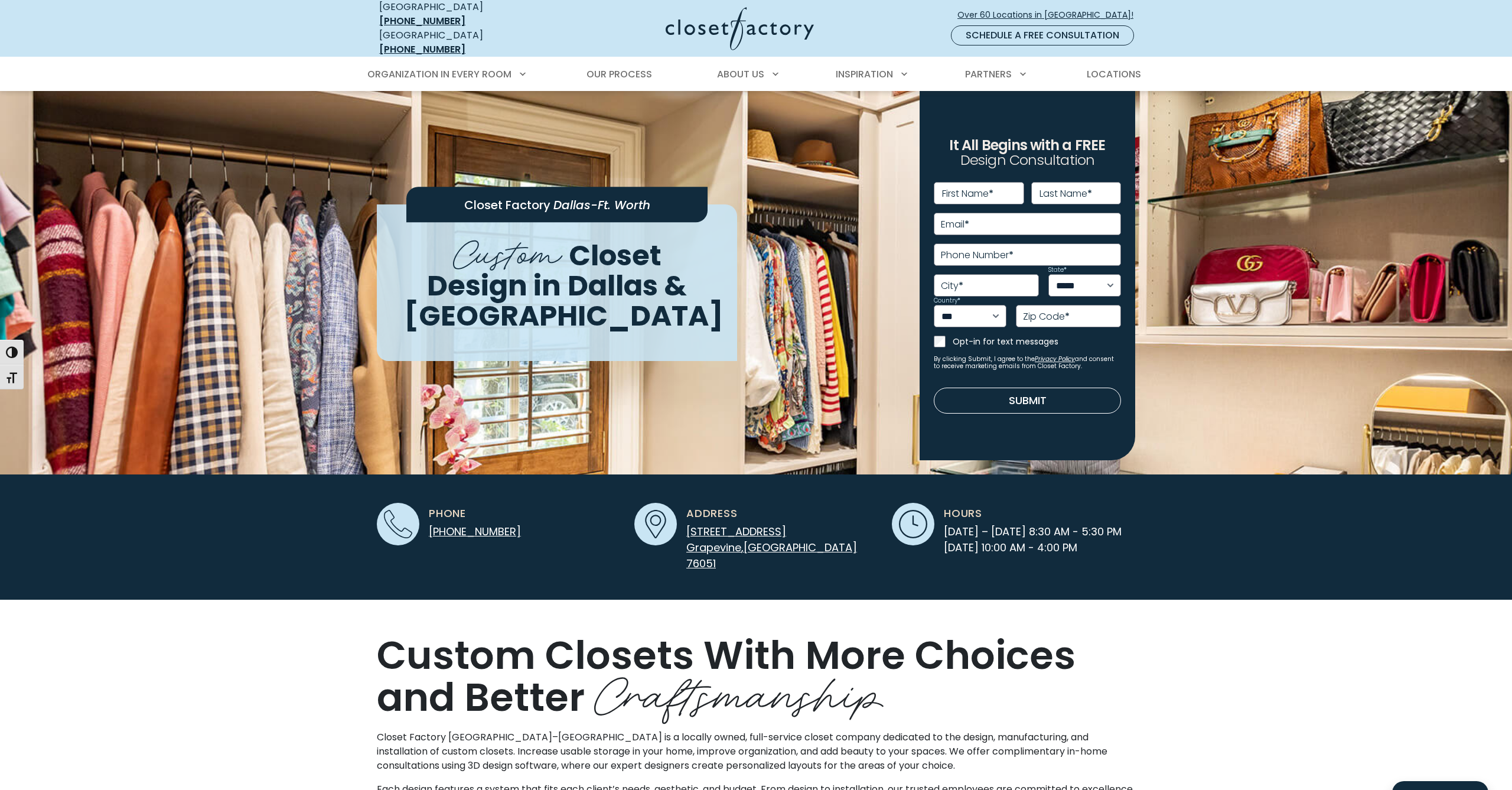
scroll to position [0, 0]
